Goal: Find specific fact: Find specific fact

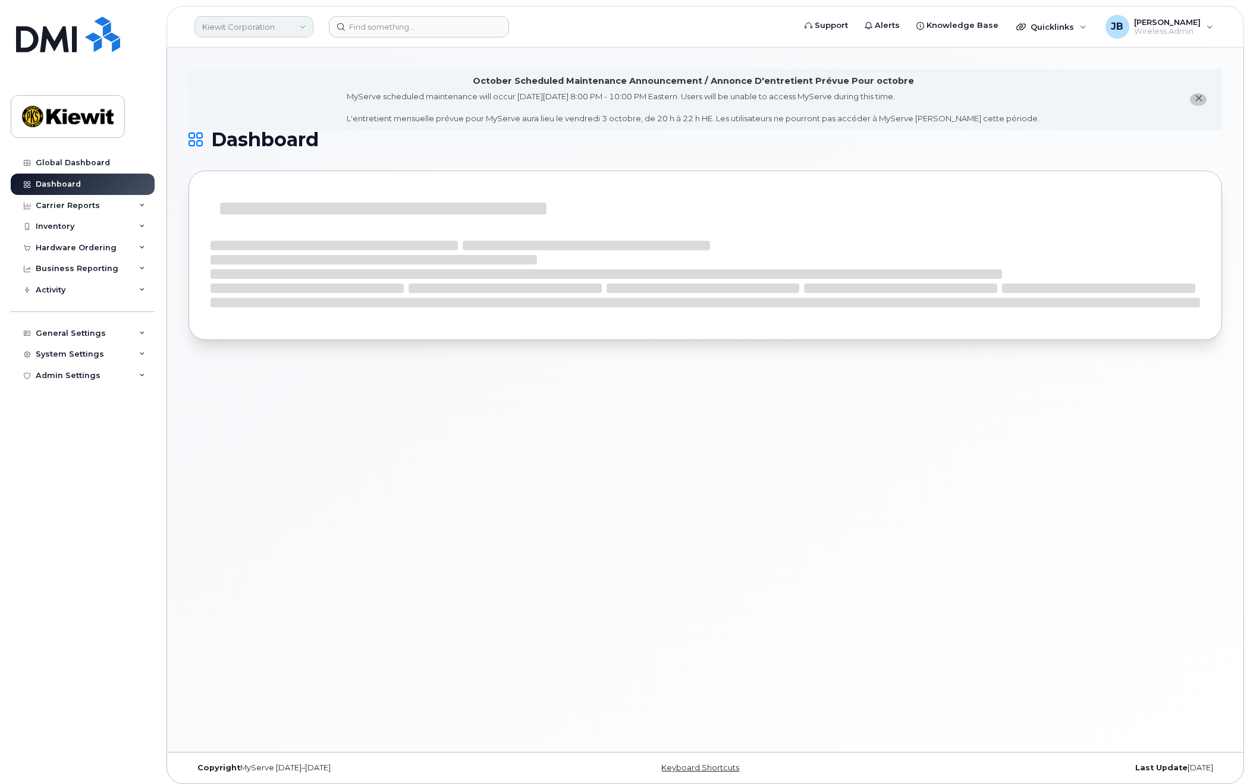
click at [312, 29] on link "Kiewit Corporation" at bounding box center [253, 26] width 119 height 21
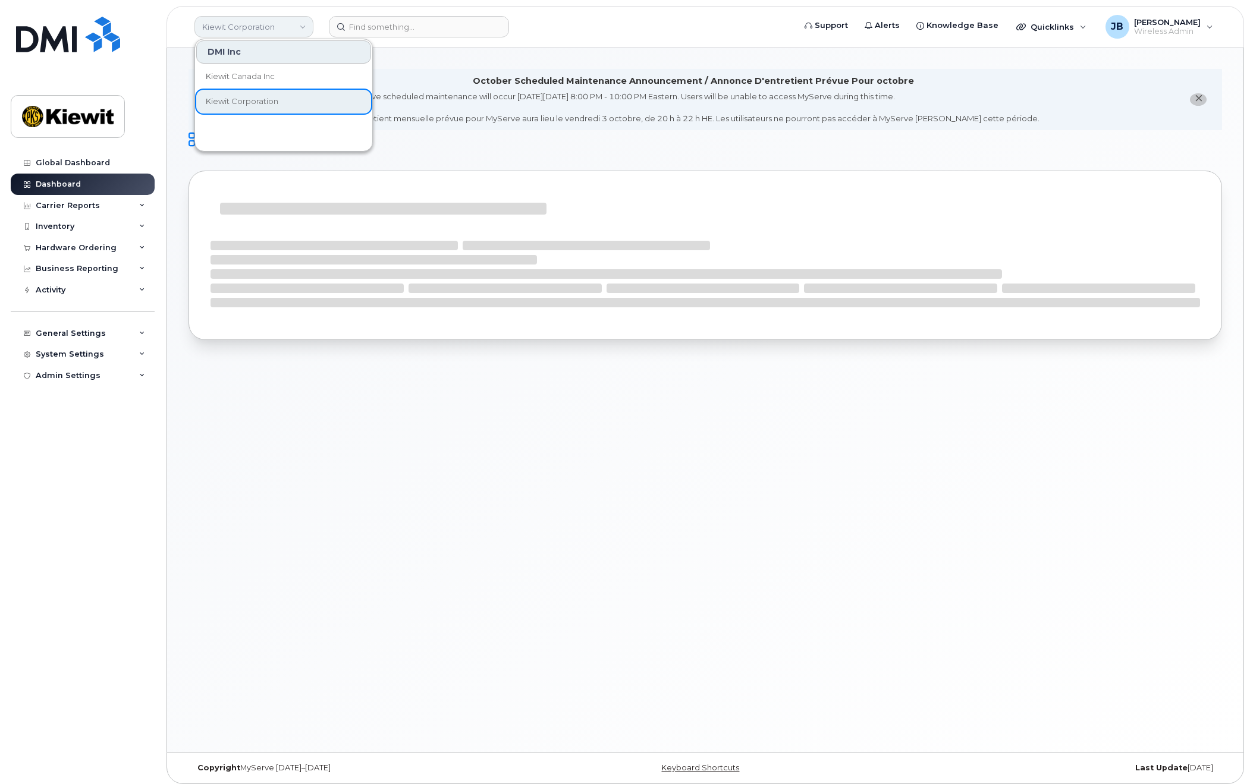
click at [294, 18] on link "Kiewit Corporation" at bounding box center [253, 26] width 119 height 21
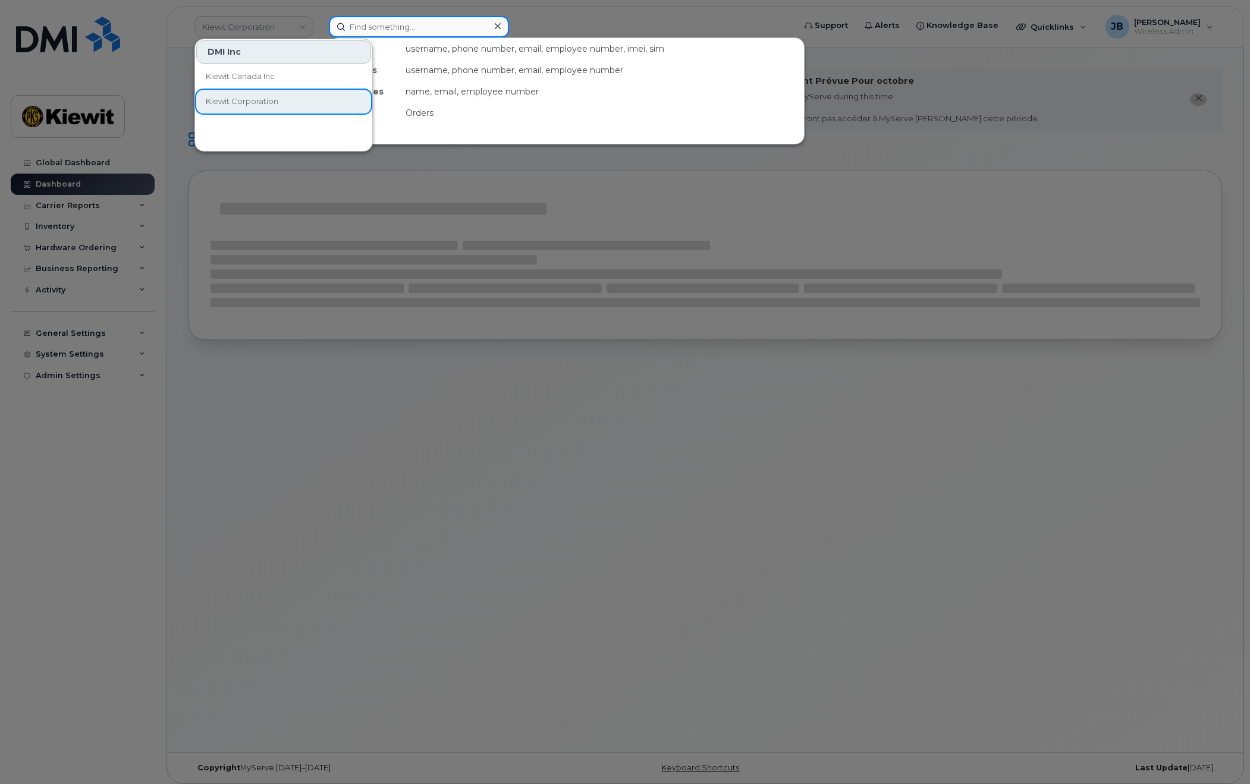
click at [390, 23] on input at bounding box center [419, 26] width 180 height 21
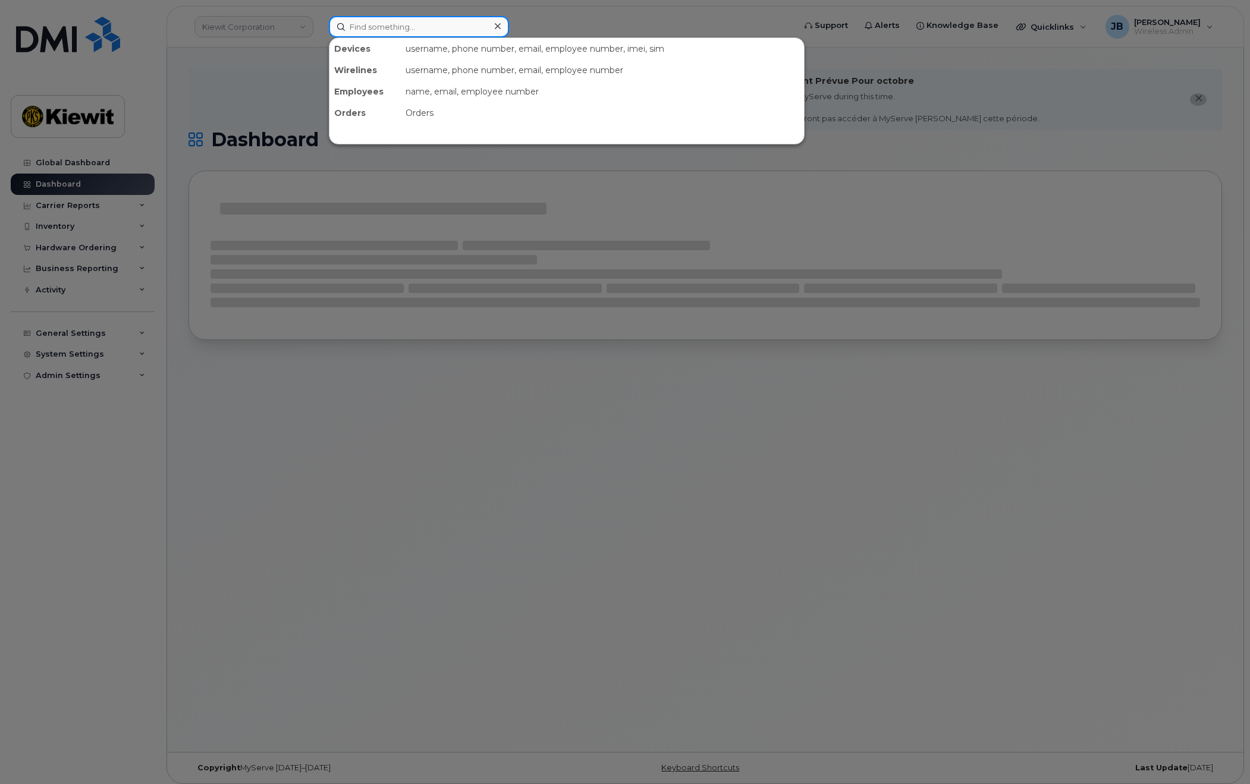
click at [398, 24] on input at bounding box center [419, 26] width 180 height 21
paste input "35874327416561"
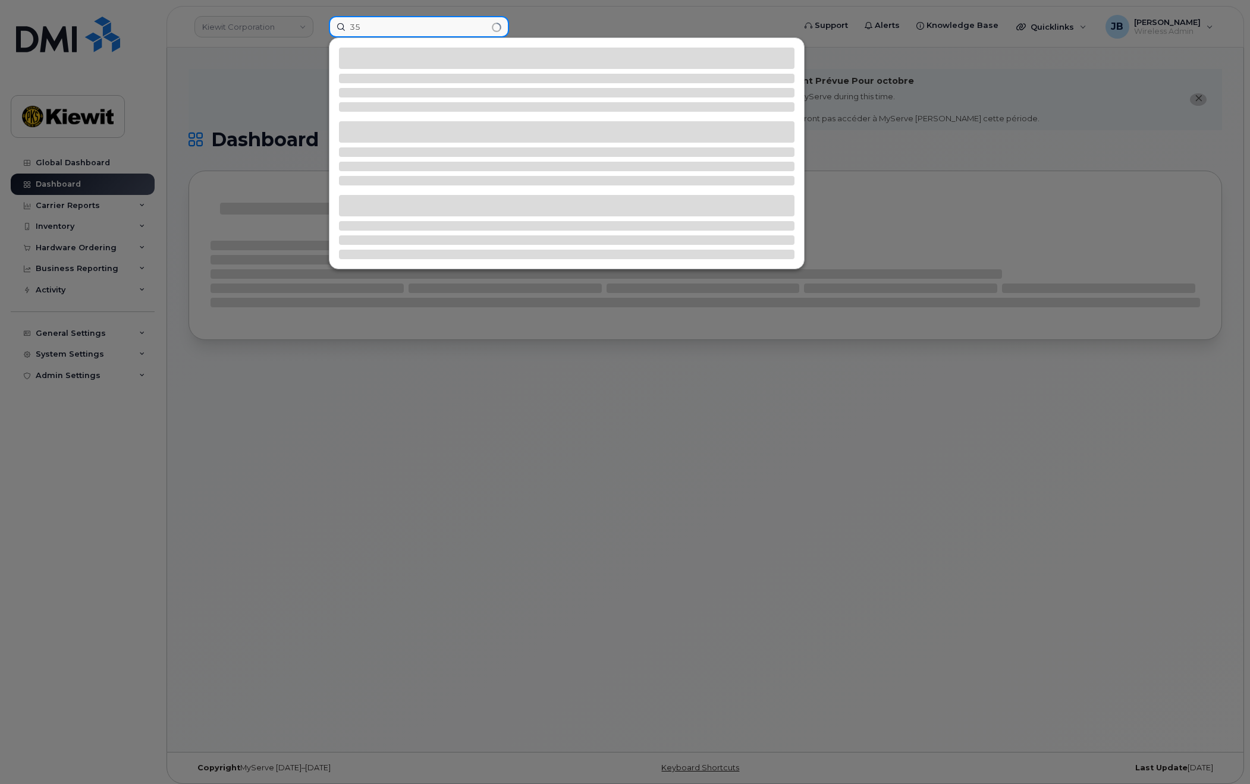
type input "3"
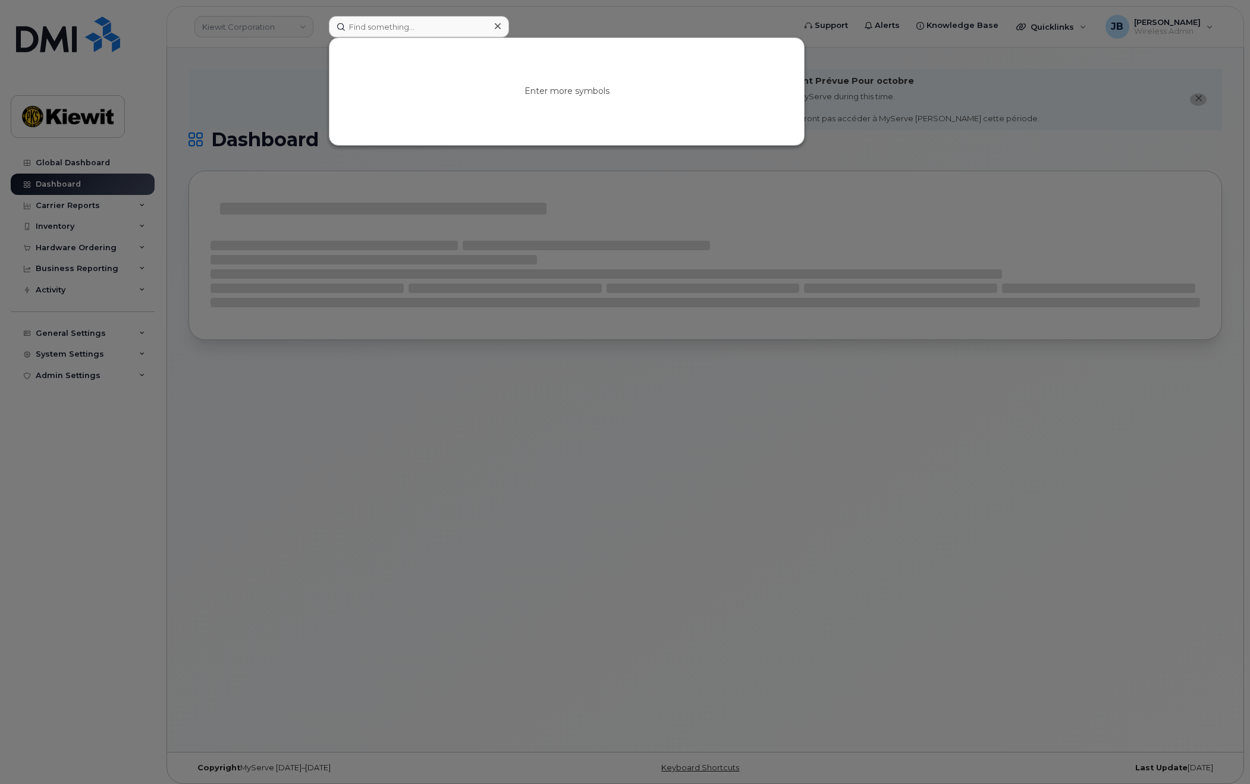
click at [497, 24] on icon at bounding box center [498, 26] width 6 height 10
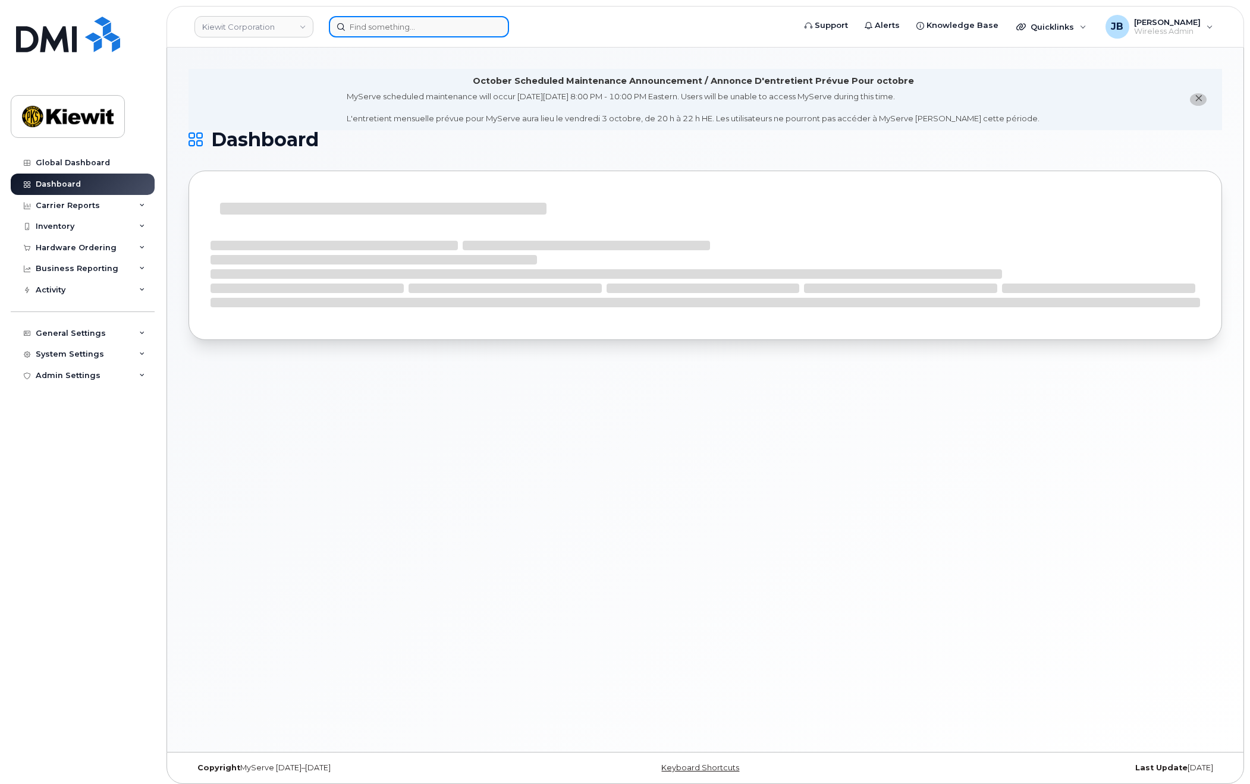
click at [375, 27] on input at bounding box center [419, 26] width 180 height 21
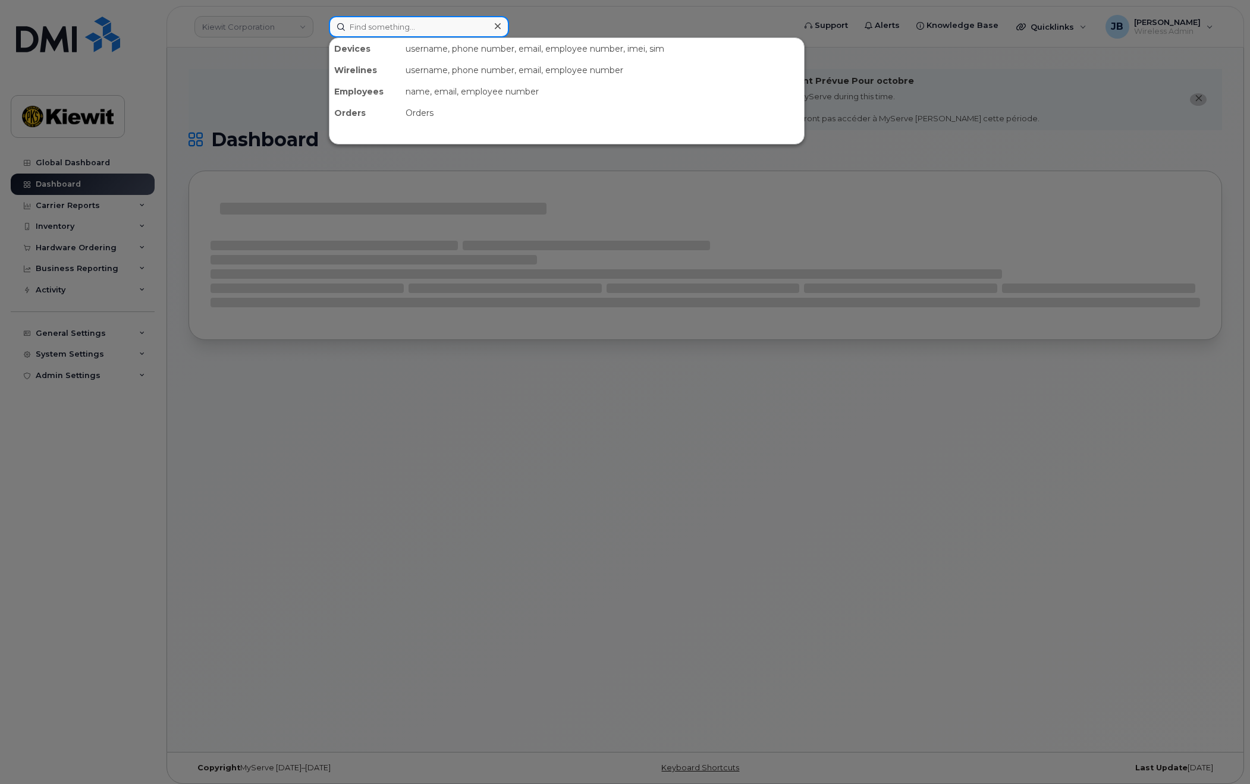
click at [424, 24] on input at bounding box center [419, 26] width 180 height 21
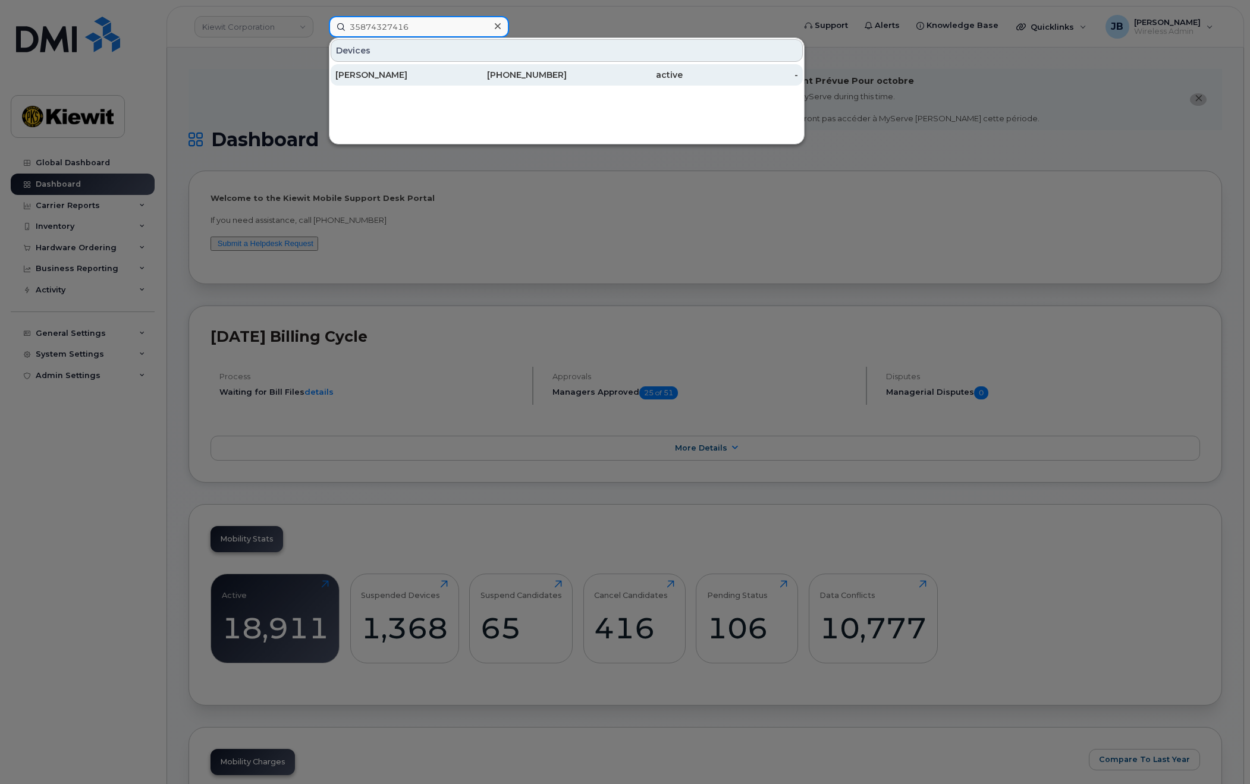
type input "35874327416"
click at [448, 75] on div "STEVEN MORALES" at bounding box center [393, 75] width 116 height 12
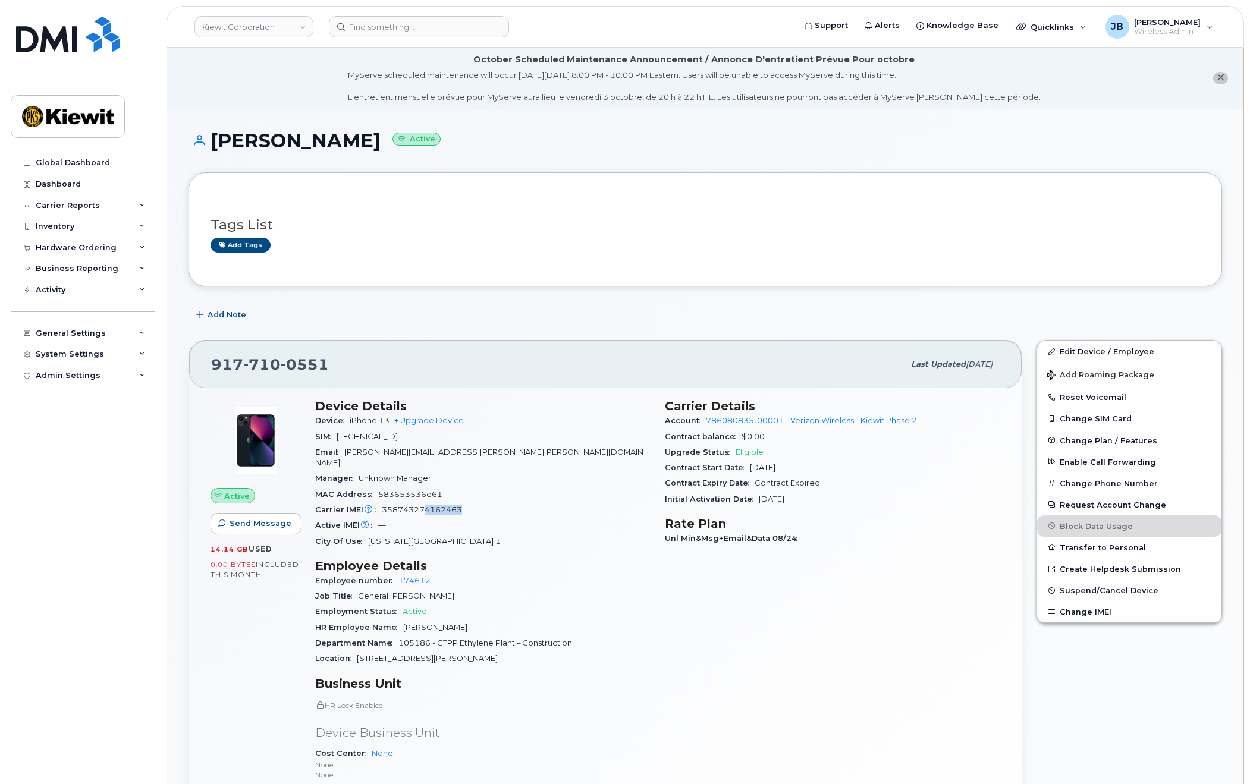
drag, startPoint x: 425, startPoint y: 499, endPoint x: 460, endPoint y: 498, distance: 35.1
click at [460, 505] on span "358743274162463" at bounding box center [422, 509] width 80 height 9
click at [490, 503] on div "Carrier IMEI Carrier IMEI is reported during the last billing cycle or change o…" at bounding box center [482, 510] width 335 height 15
click at [1221, 80] on icon "close notification" at bounding box center [1221, 78] width 8 height 8
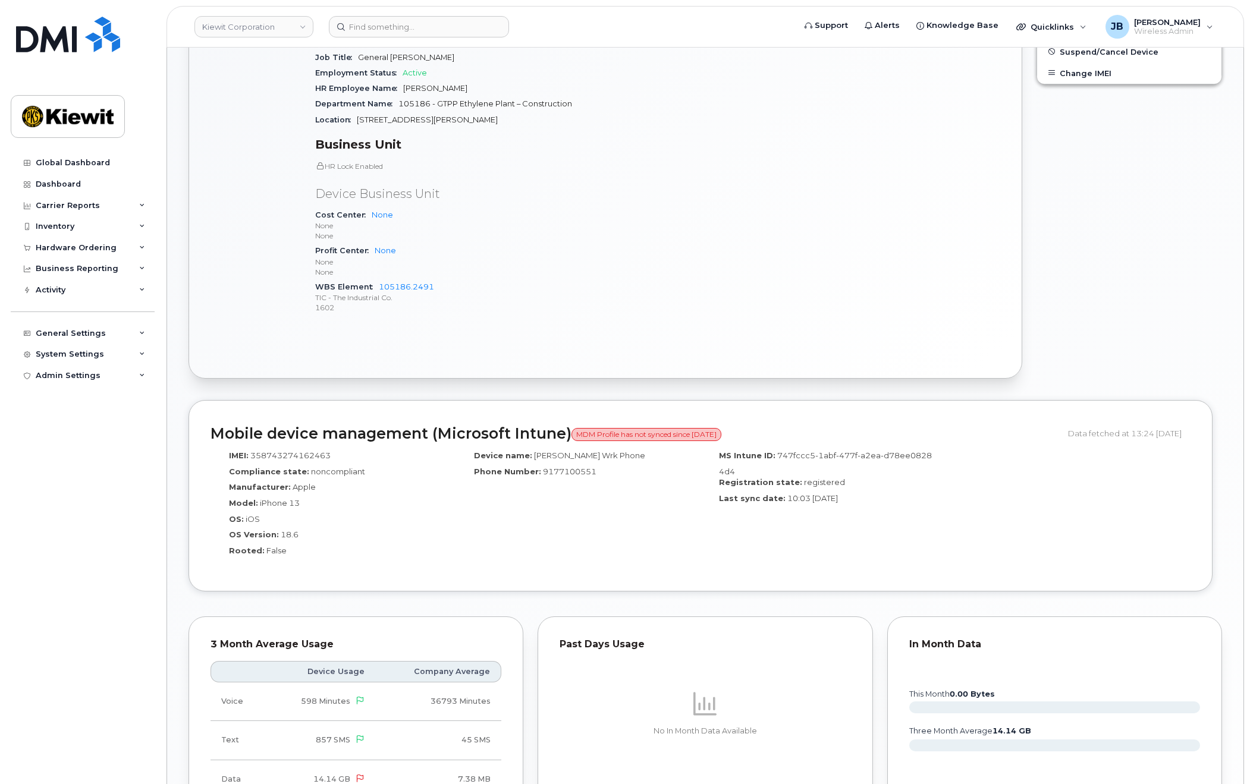
scroll to position [178, 0]
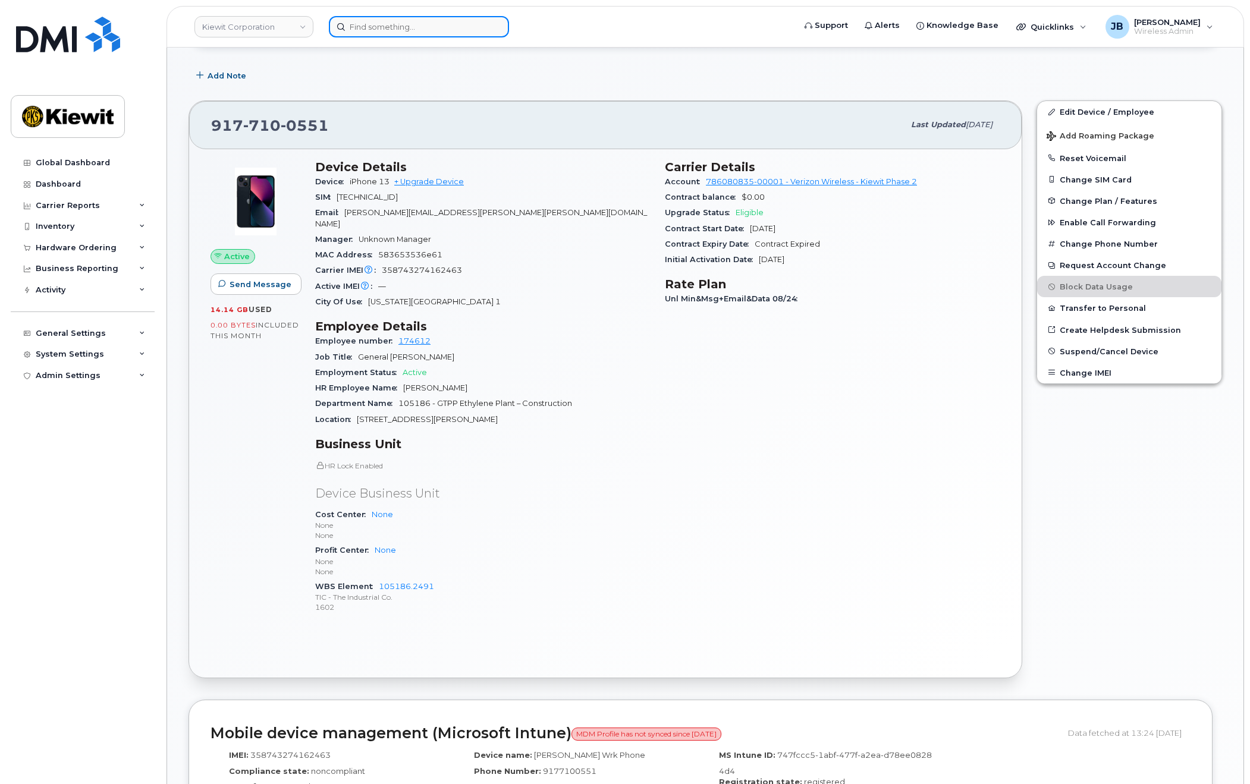
click at [391, 21] on input at bounding box center [419, 26] width 180 height 21
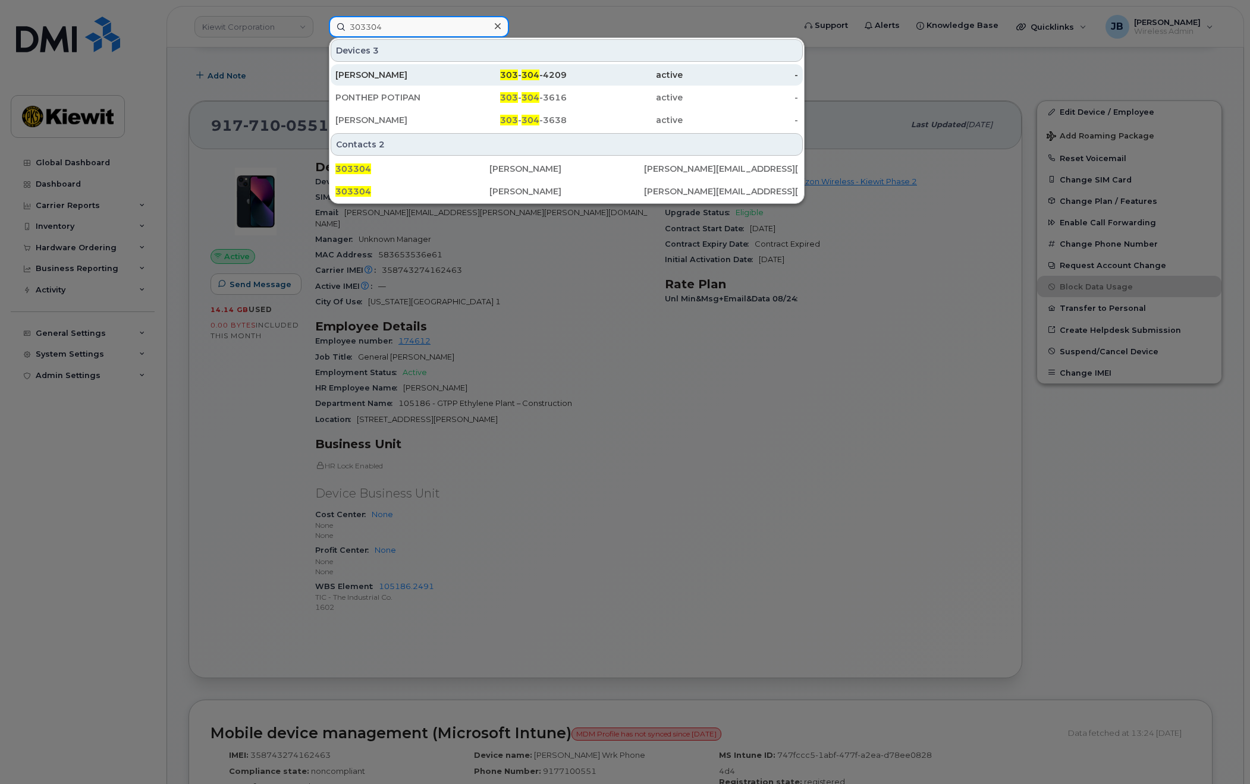
type input "303304"
click at [451, 78] on div "303 - 304 -4209" at bounding box center [509, 75] width 116 height 12
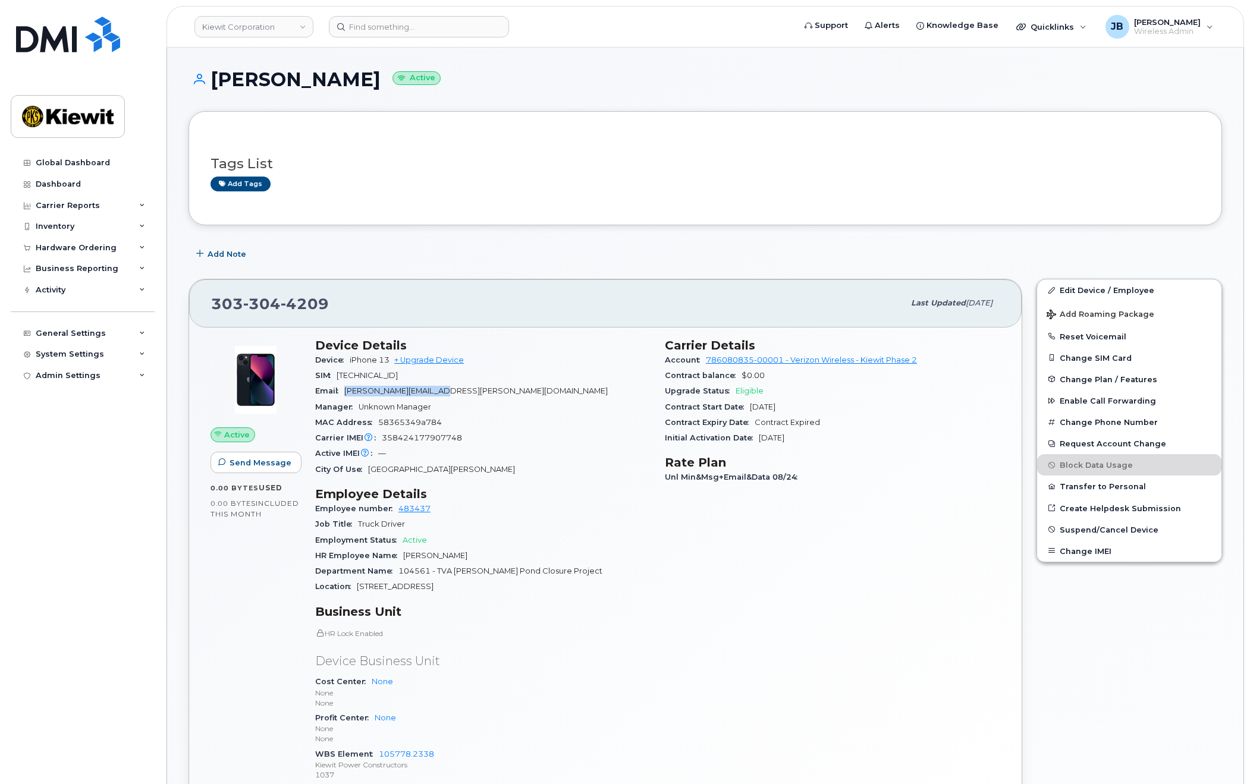
drag, startPoint x: 458, startPoint y: 390, endPoint x: 346, endPoint y: 394, distance: 113.1
click at [346, 394] on div "Email [PERSON_NAME][EMAIL_ADDRESS][PERSON_NAME][DOMAIN_NAME]" at bounding box center [482, 391] width 335 height 15
copy span "[PERSON_NAME][EMAIL_ADDRESS][PERSON_NAME][DOMAIN_NAME]"
drag, startPoint x: 495, startPoint y: 436, endPoint x: 385, endPoint y: 446, distance: 109.8
click at [382, 445] on div "Carrier IMEI Carrier IMEI is reported during the last billing cycle or change o…" at bounding box center [482, 438] width 335 height 15
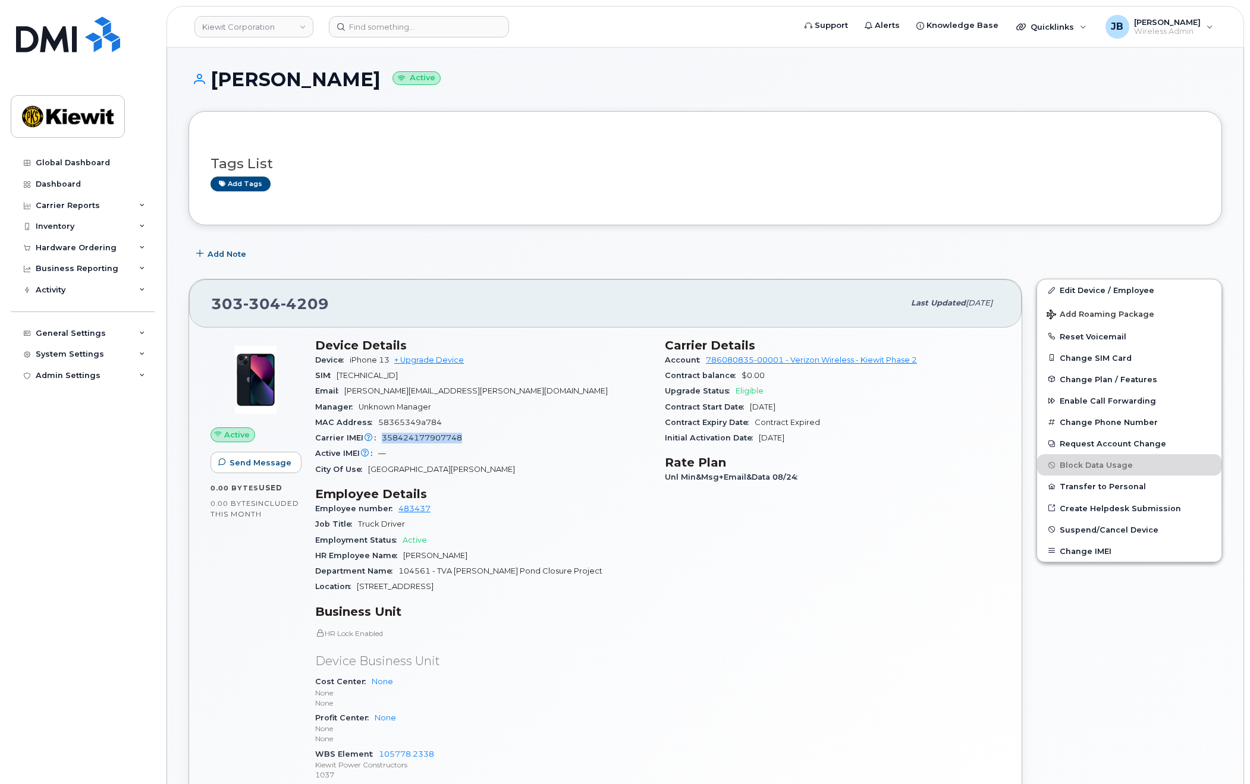
copy span "358424177907748"
click at [792, 120] on div "Tags List Add tags" at bounding box center [706, 168] width 1034 height 114
click at [491, 420] on div "MAC Address 58365349a784" at bounding box center [482, 422] width 335 height 15
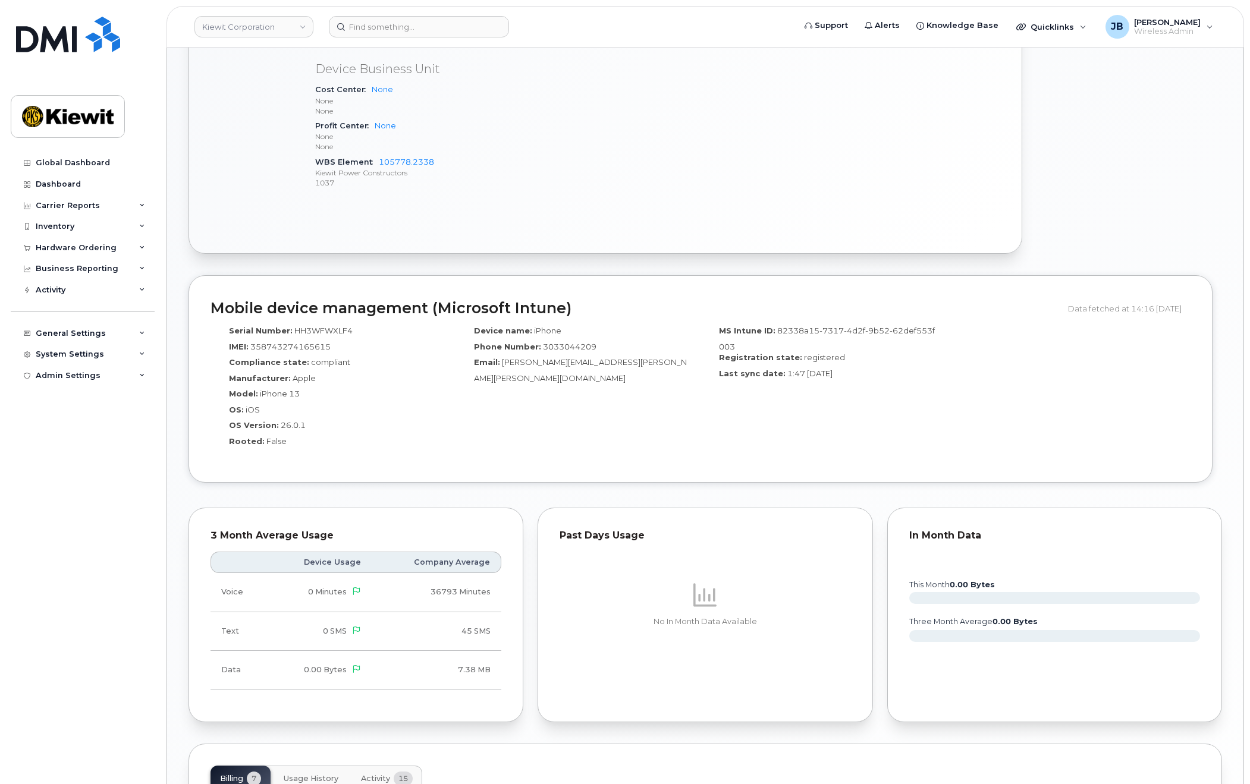
scroll to position [595, 0]
click at [331, 329] on span "HH3WFWXLF4" at bounding box center [323, 329] width 58 height 10
click at [411, 398] on div "Model: iPhone 13" at bounding box center [332, 394] width 227 height 16
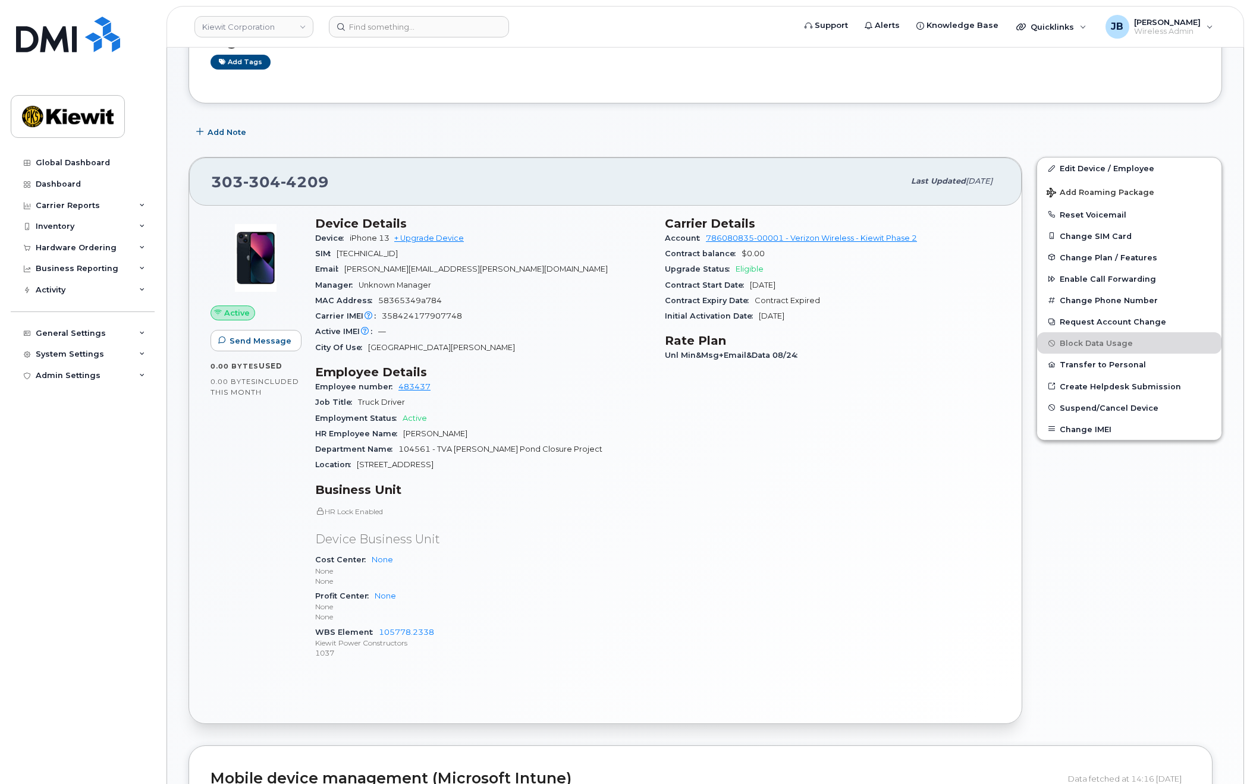
drag, startPoint x: 555, startPoint y: 432, endPoint x: 553, endPoint y: 356, distance: 76.2
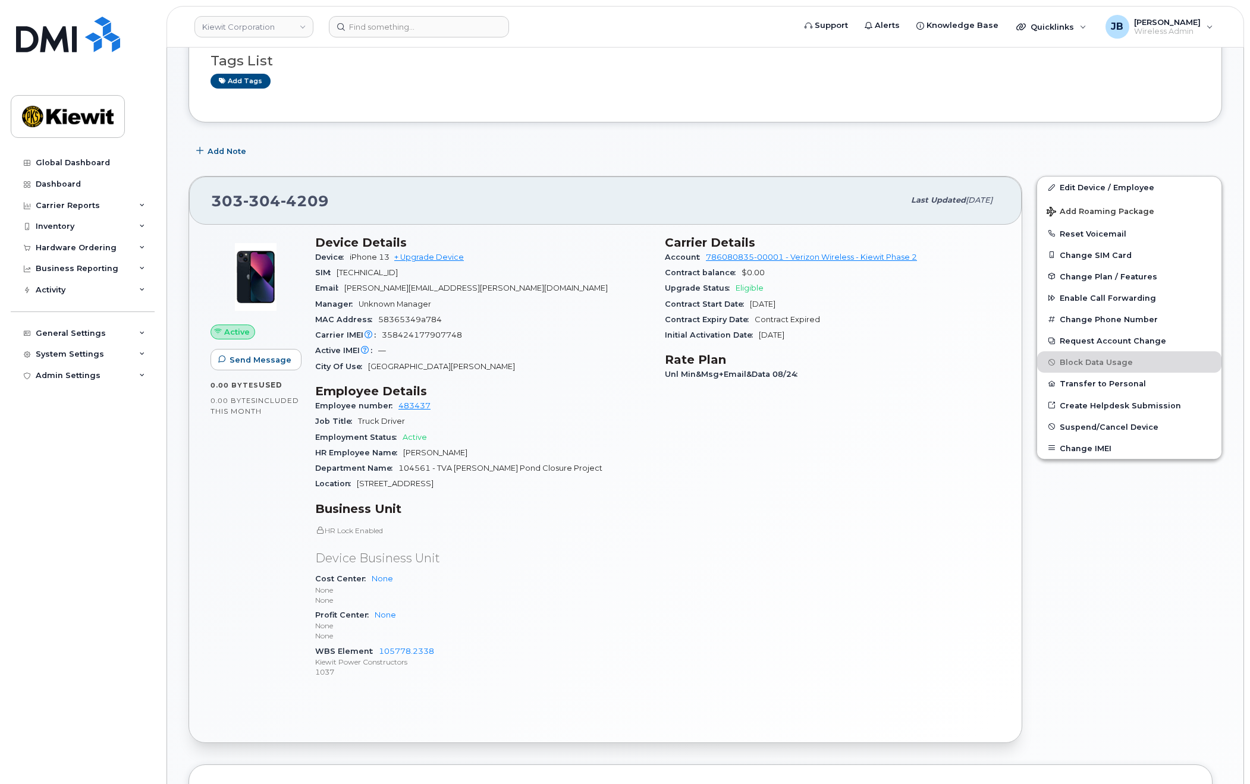
scroll to position [101, 0]
drag, startPoint x: 536, startPoint y: 348, endPoint x: 533, endPoint y: 353, distance: 6.1
click at [533, 353] on div "Active IMEI Active IMEI is refreshed daily with a delay of up to 48 hours follo…" at bounding box center [482, 353] width 335 height 15
click at [533, 354] on div "Active IMEI Active IMEI is refreshed daily with a delay of up to 48 hours follo…" at bounding box center [482, 353] width 335 height 15
drag, startPoint x: 540, startPoint y: 331, endPoint x: 540, endPoint y: 344, distance: 13.1
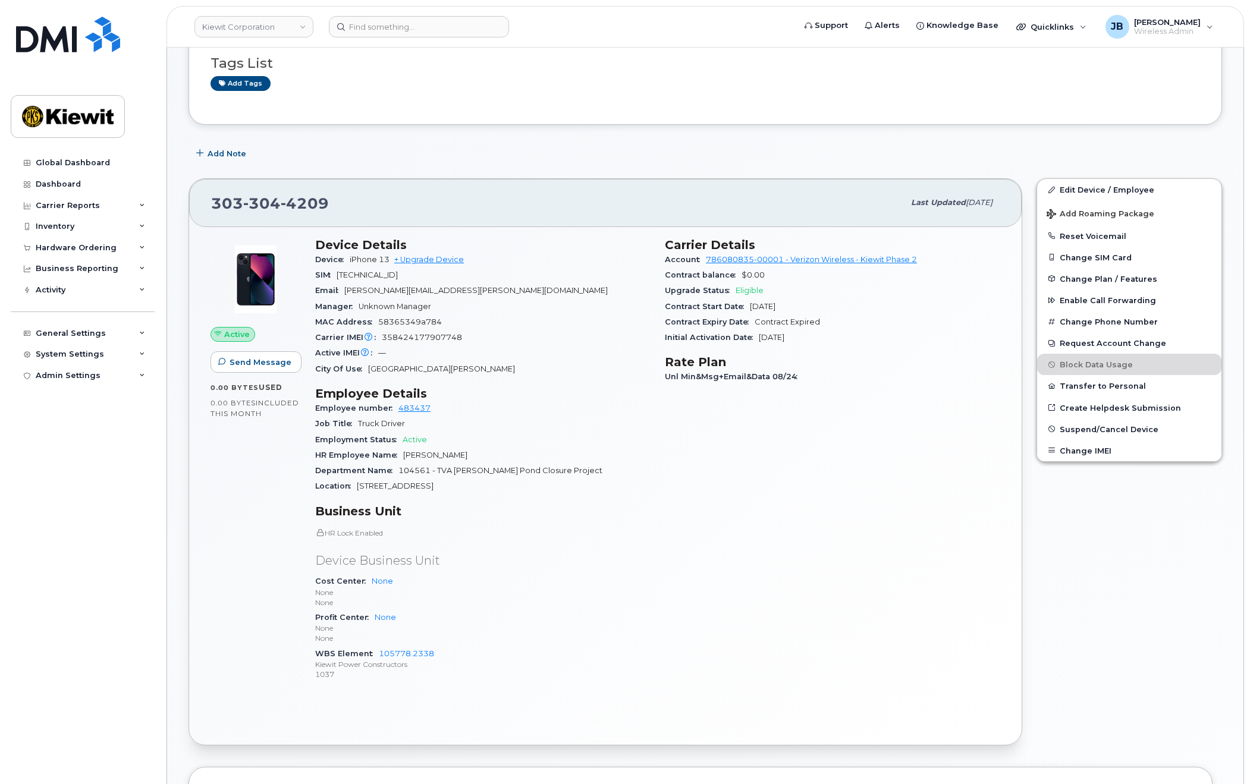
click at [540, 344] on div "Carrier IMEI Carrier IMEI is reported during the last billing cycle or change o…" at bounding box center [482, 337] width 335 height 15
click at [541, 346] on div "Active IMEI Active IMEI is refreshed daily with a delay of up to 48 hours follo…" at bounding box center [482, 353] width 335 height 15
click at [877, 421] on div "Carrier Details Account 786080835-00001 - Verizon Wireless - [PERSON_NAME] Phas…" at bounding box center [833, 465] width 350 height 468
drag, startPoint x: 857, startPoint y: 372, endPoint x: 845, endPoint y: 390, distance: 21.4
click at [845, 389] on div "Carrier Details Account 786080835-00001 - Verizon Wireless - [PERSON_NAME] Phas…" at bounding box center [833, 465] width 350 height 468
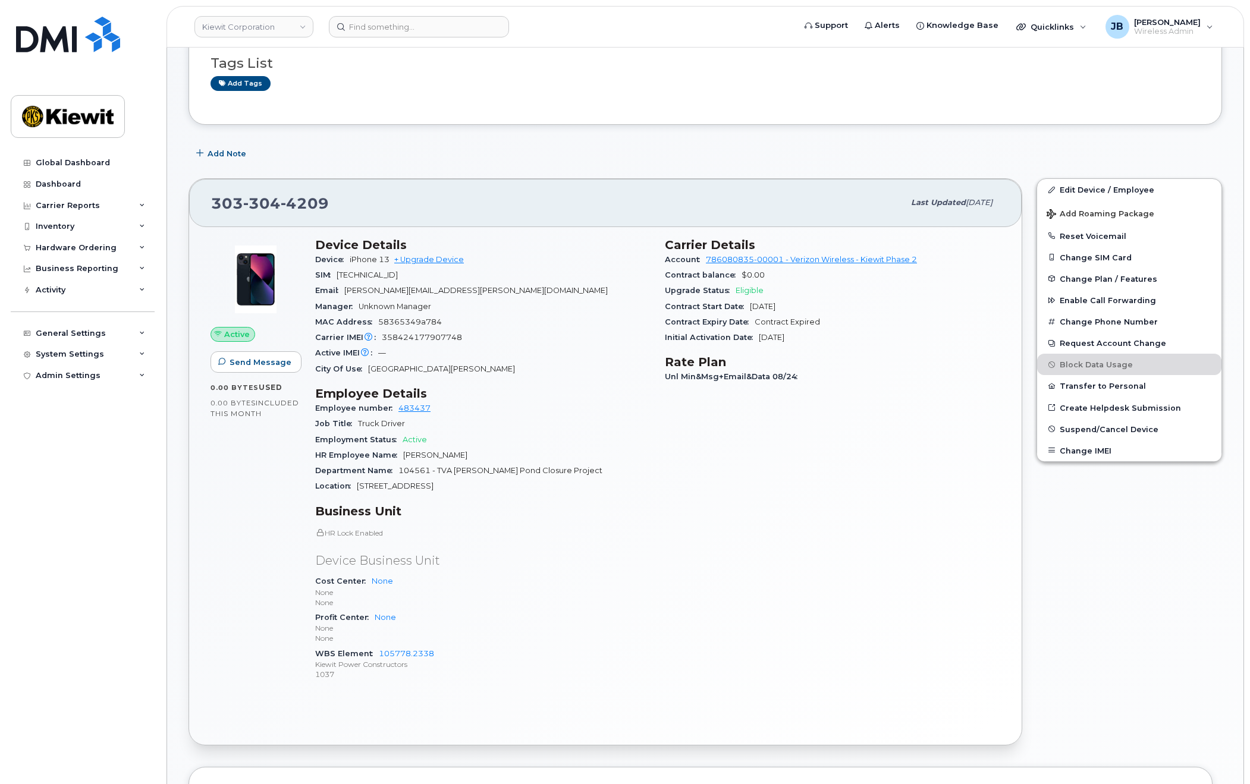
click at [845, 390] on div "Carrier Details Account 786080835-00001 - Verizon Wireless - [PERSON_NAME] Phas…" at bounding box center [833, 465] width 350 height 468
drag, startPoint x: 852, startPoint y: 372, endPoint x: 850, endPoint y: 327, distance: 44.6
click at [850, 326] on div "Carrier Details Account 786080835-00001 - Verizon Wireless - [PERSON_NAME] Phas…" at bounding box center [833, 465] width 350 height 468
click at [850, 330] on div "Initial Activation Date [DATE]" at bounding box center [832, 337] width 335 height 15
drag, startPoint x: 503, startPoint y: 275, endPoint x: 505, endPoint y: 288, distance: 14.0
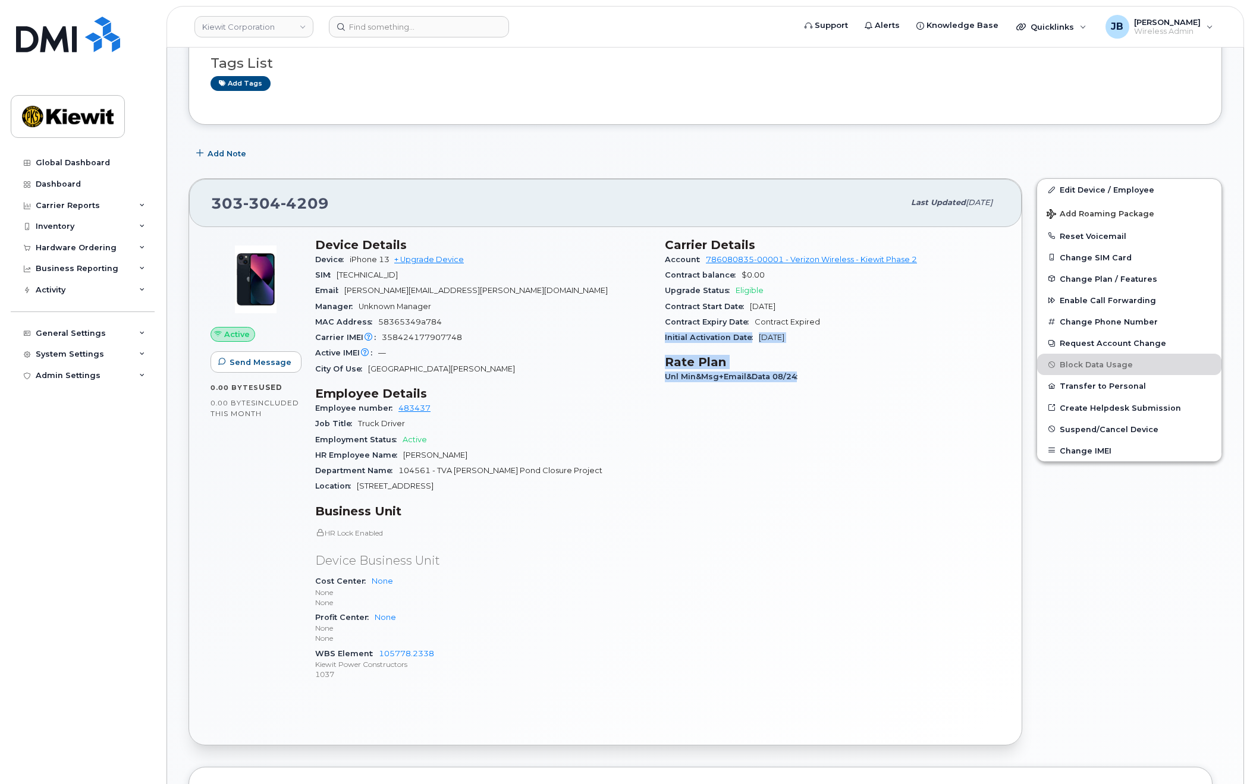
click at [505, 288] on section "Device Details Device iPhone 13 + Upgrade Device SIM [TECHNICAL_ID] Email [PERS…" at bounding box center [482, 307] width 335 height 139
click at [505, 288] on div "Email [PERSON_NAME][EMAIL_ADDRESS][PERSON_NAME][DOMAIN_NAME]" at bounding box center [482, 290] width 335 height 15
drag, startPoint x: 511, startPoint y: 291, endPoint x: 517, endPoint y: 287, distance: 7.2
click at [517, 287] on div "Email [PERSON_NAME][EMAIL_ADDRESS][PERSON_NAME][DOMAIN_NAME]" at bounding box center [482, 290] width 335 height 15
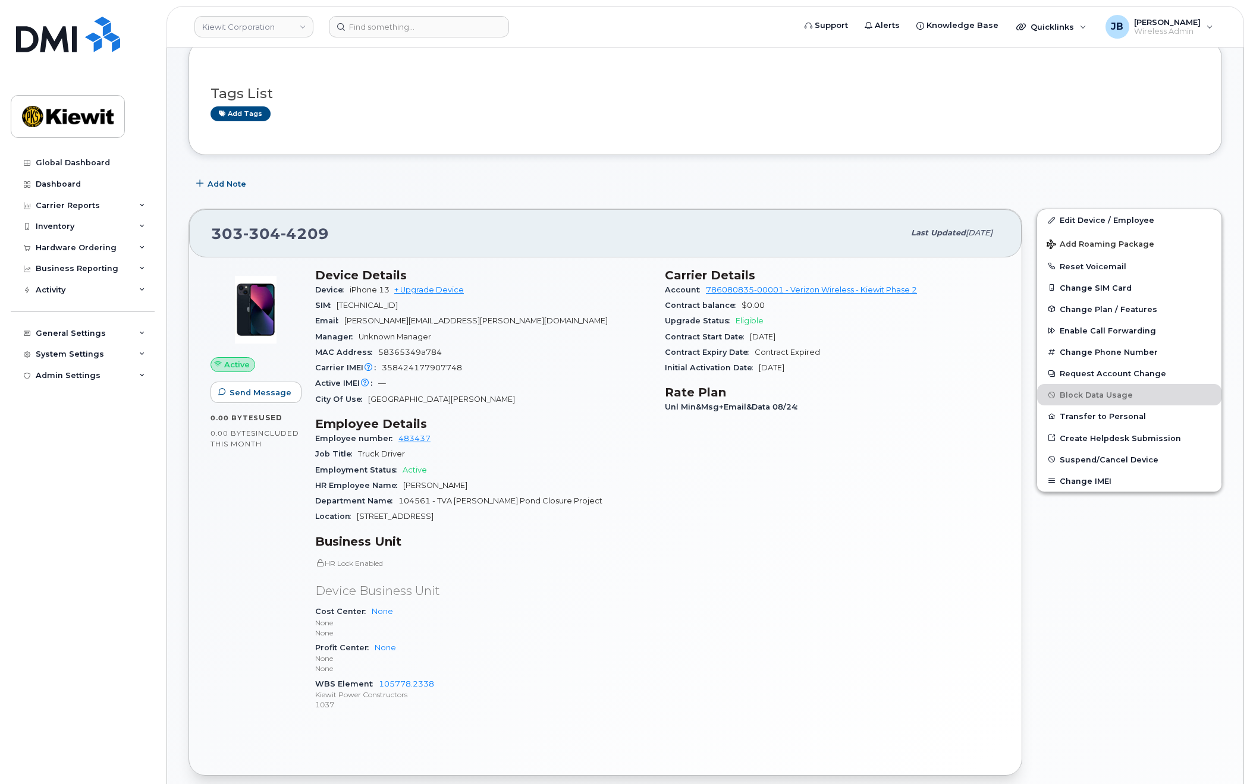
scroll to position [0, 0]
